Goal: Check status

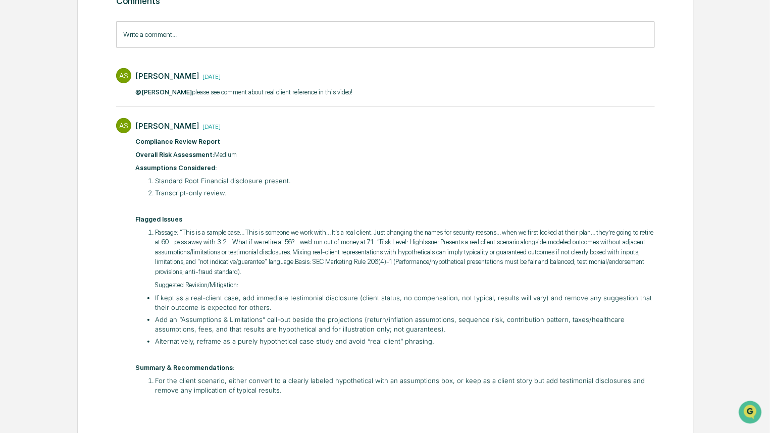
scroll to position [147, 0]
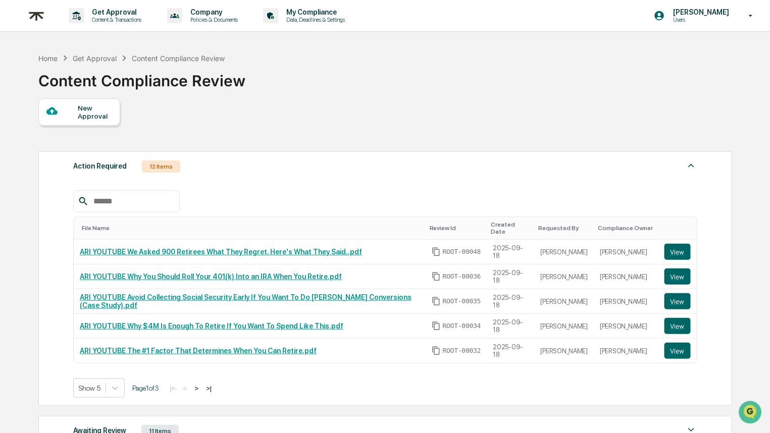
scroll to position [162, 0]
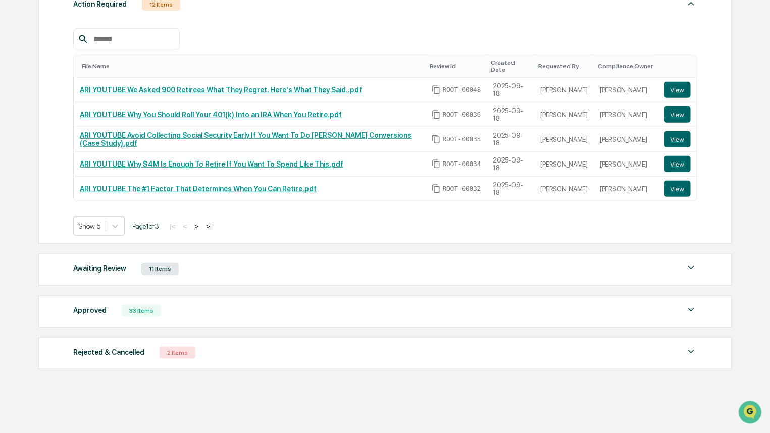
click at [244, 304] on div "Approved 33 Items" at bounding box center [385, 311] width 624 height 14
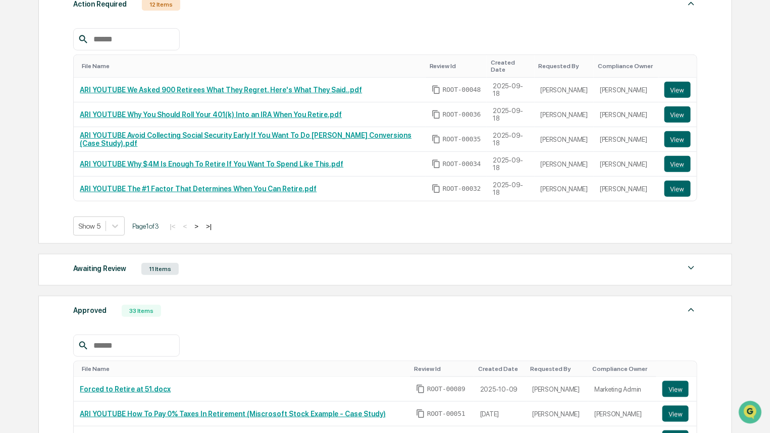
scroll to position [376, 0]
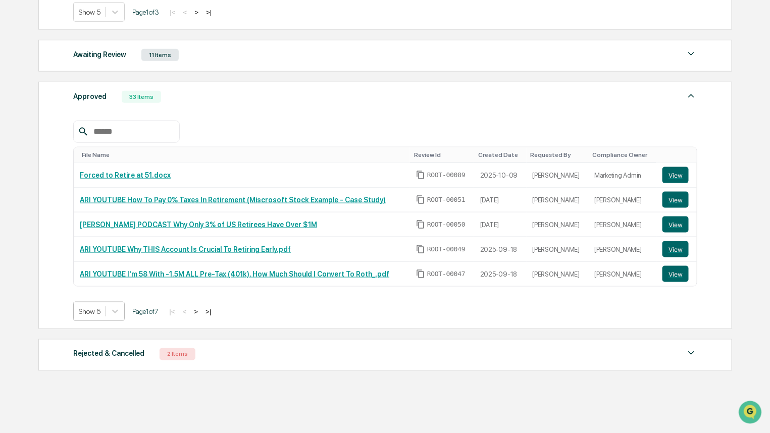
click at [95, 307] on div at bounding box center [90, 312] width 22 height 10
click at [105, 369] on div "Show 50" at bounding box center [99, 372] width 53 height 16
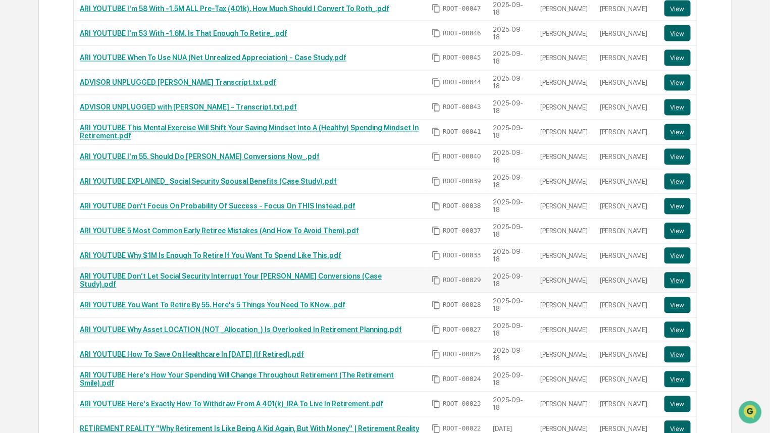
scroll to position [658, 0]
